Goal: Find specific page/section: Find specific page/section

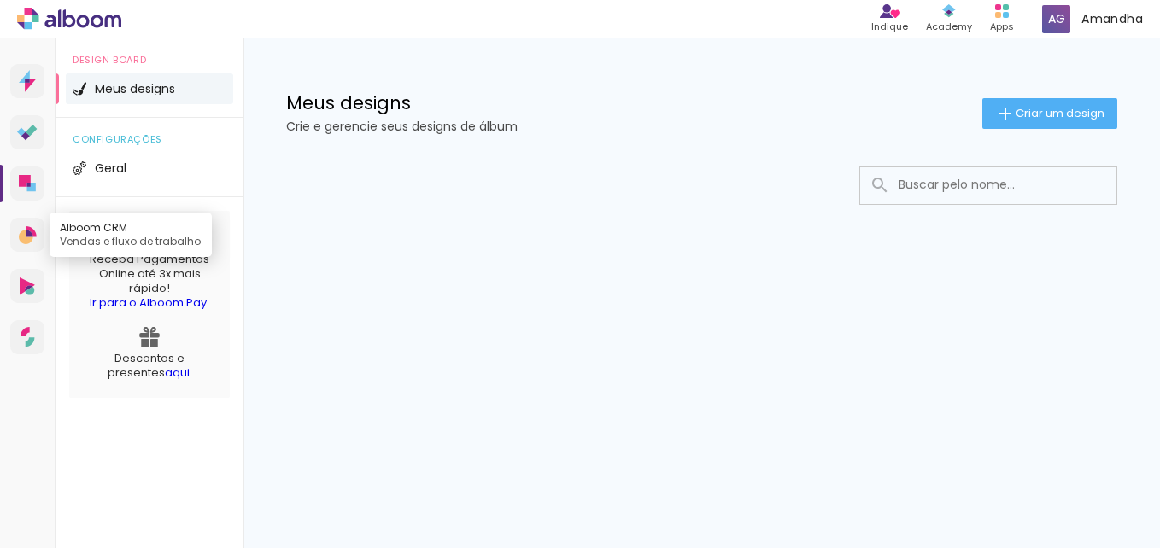
click at [26, 231] on icon at bounding box center [29, 233] width 7 height 7
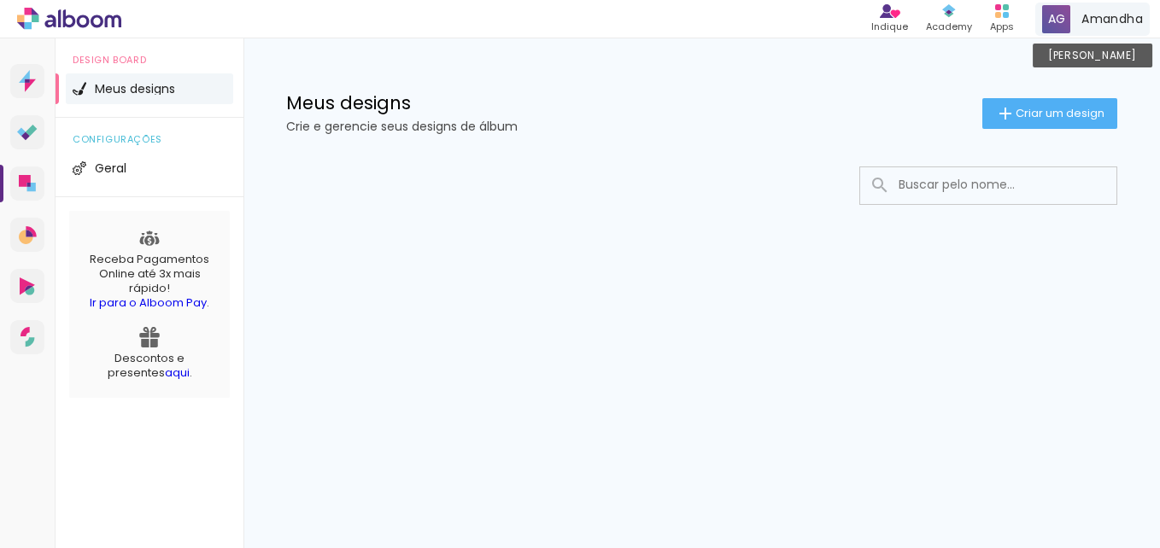
click at [1061, 17] on span at bounding box center [1056, 19] width 28 height 28
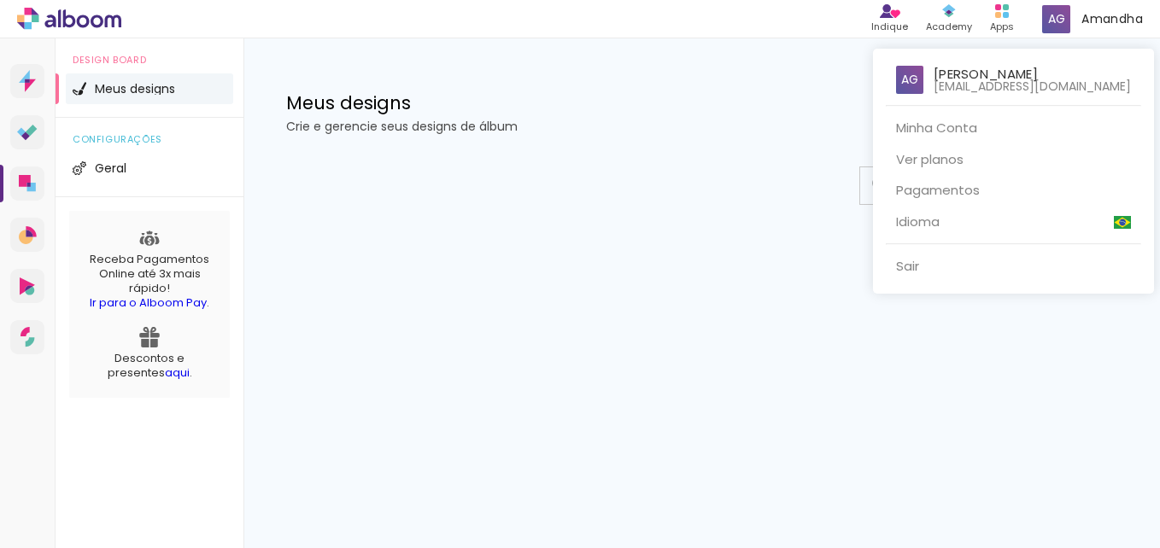
click at [738, 187] on div at bounding box center [580, 274] width 1160 height 548
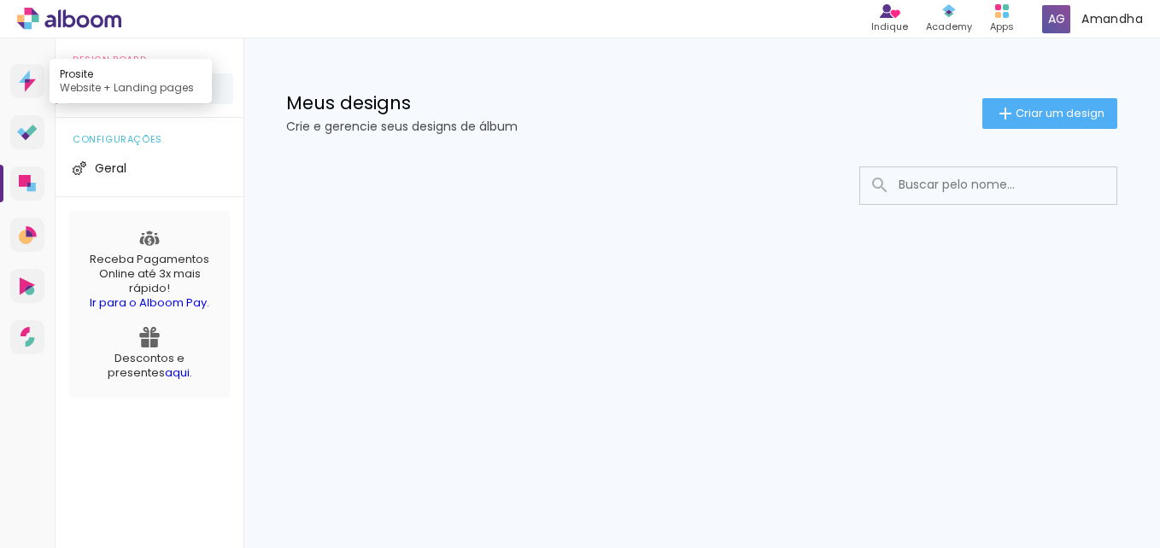
click at [20, 85] on icon at bounding box center [27, 81] width 17 height 22
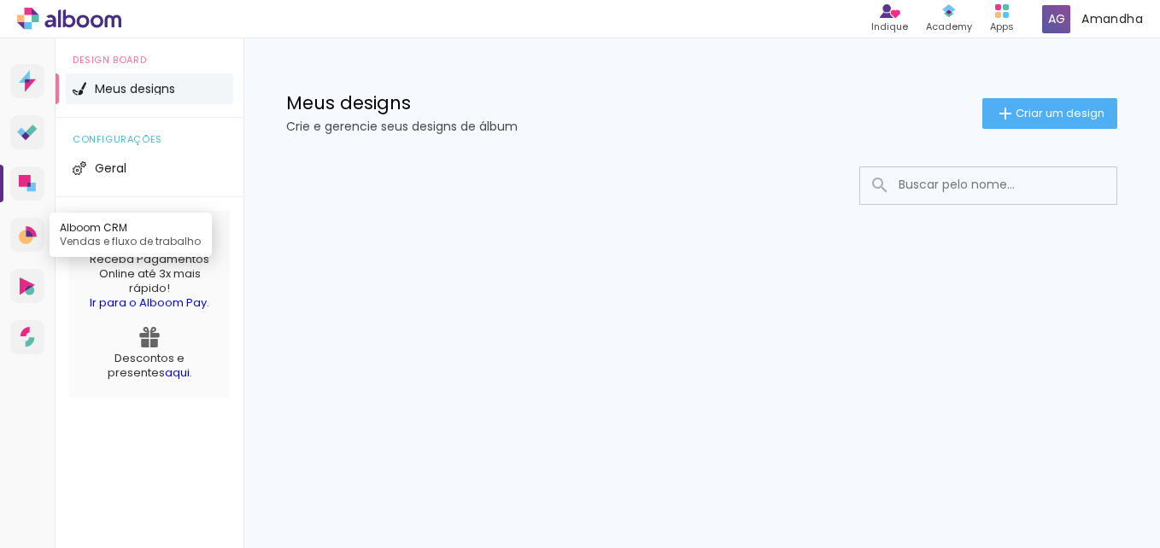
click at [24, 246] on link "Alboom CRM Vendas e fluxo de trabalho" at bounding box center [27, 235] width 34 height 34
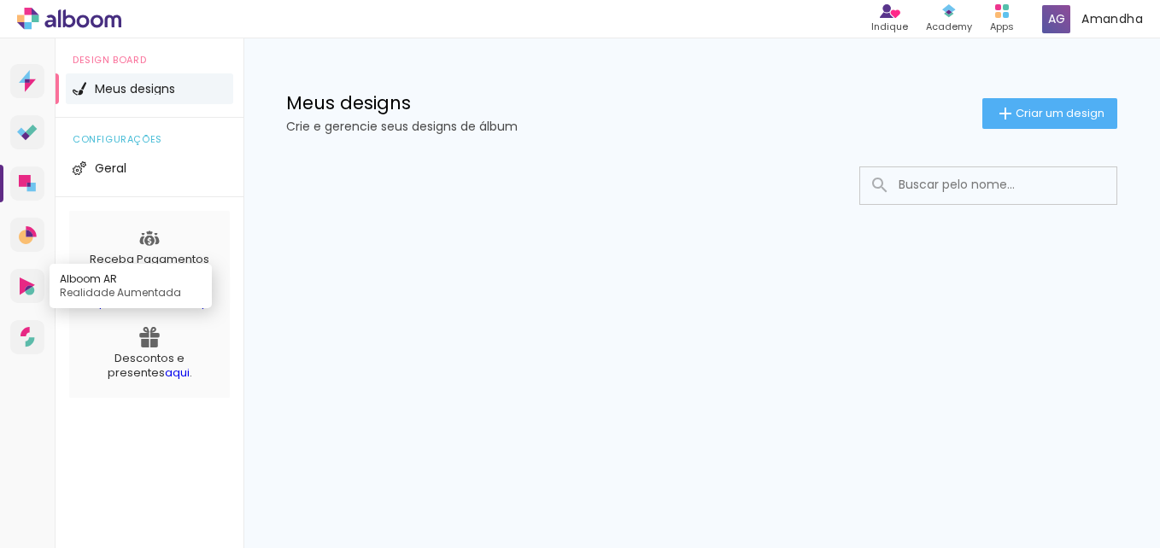
click at [26, 279] on icon at bounding box center [27, 286] width 15 height 18
